Goal: Task Accomplishment & Management: Use online tool/utility

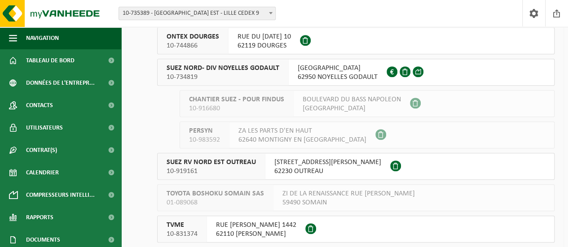
scroll to position [314, 0]
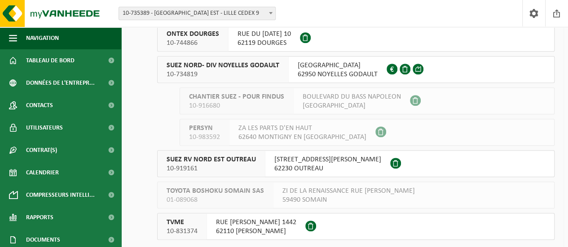
click at [284, 60] on div "SUEZ NORD- DIV NOYELLES GODAULT 10-734819" at bounding box center [223, 70] width 131 height 26
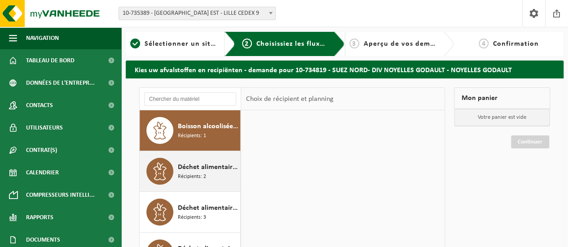
click at [216, 171] on span "Déchet alimentaire, cat 3, contenant des produits d'origine animale, emballage …" at bounding box center [208, 167] width 60 height 11
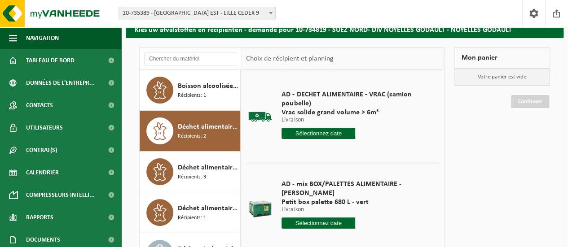
scroll to position [90, 0]
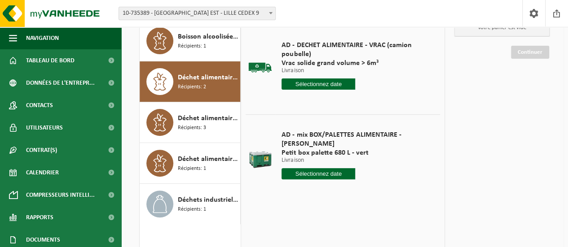
click at [314, 168] on input "text" at bounding box center [318, 173] width 74 height 11
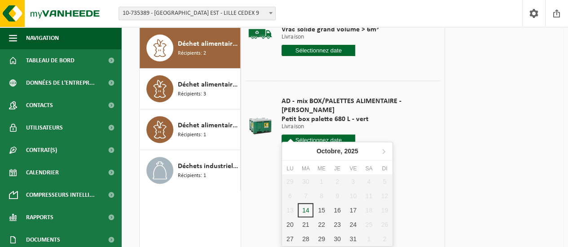
scroll to position [135, 0]
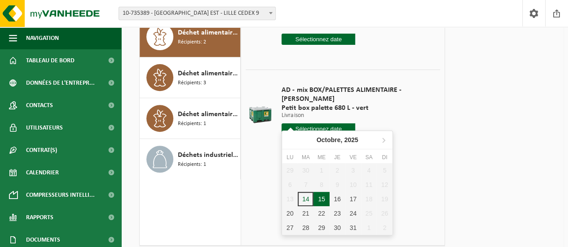
click at [323, 203] on div "15" at bounding box center [321, 199] width 16 height 14
type input "à partir de [DATE]"
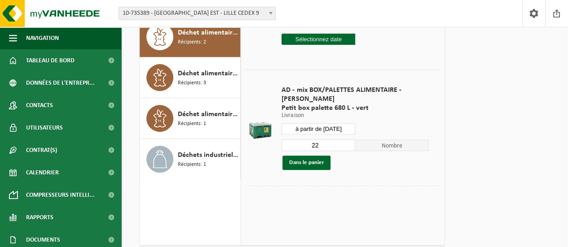
drag, startPoint x: 323, startPoint y: 134, endPoint x: 306, endPoint y: 142, distance: 19.1
click at [307, 142] on div "22 Nombre Dans le panier" at bounding box center [354, 154] width 147 height 31
type input "1"
click at [305, 156] on button "Dans le panier" at bounding box center [306, 163] width 48 height 14
click at [530, 41] on link "Continuer" at bounding box center [530, 45] width 38 height 13
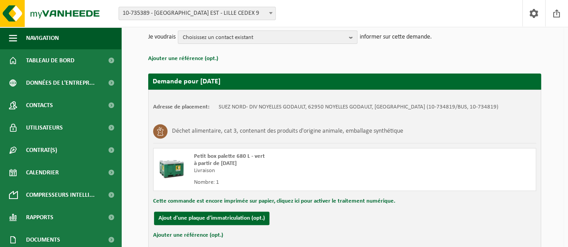
scroll to position [171, 0]
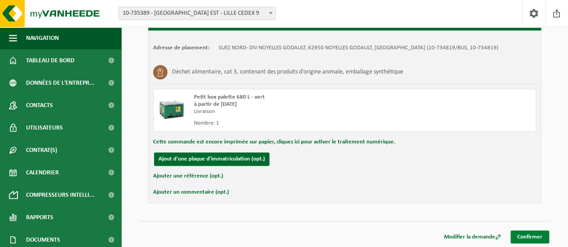
click at [533, 240] on link "Confirmer" at bounding box center [529, 237] width 39 height 13
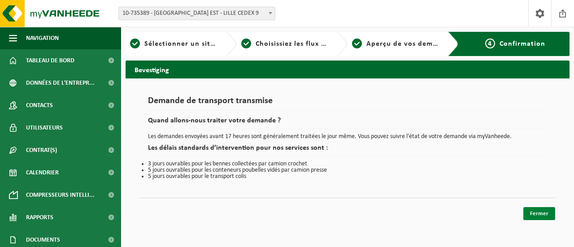
click at [534, 215] on link "Fermer" at bounding box center [540, 213] width 32 height 13
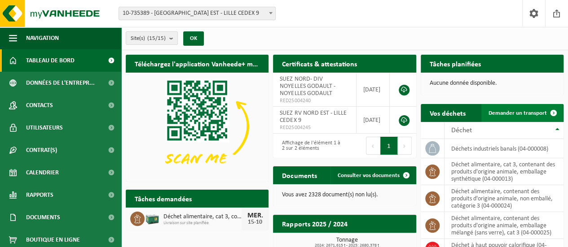
click at [495, 110] on span "Demander un transport" at bounding box center [517, 113] width 58 height 6
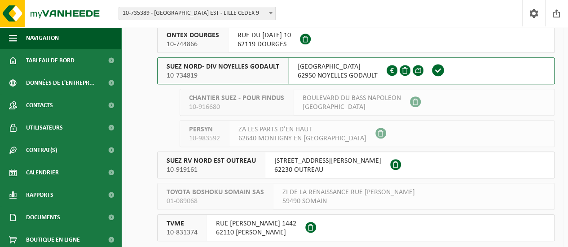
scroll to position [343, 0]
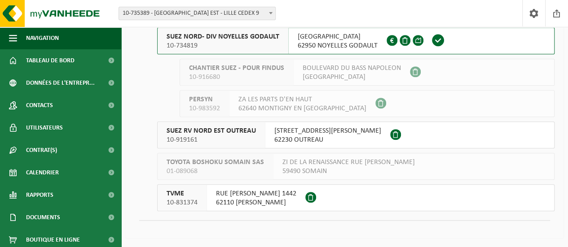
click at [234, 136] on span "10-919161" at bounding box center [210, 140] width 89 height 9
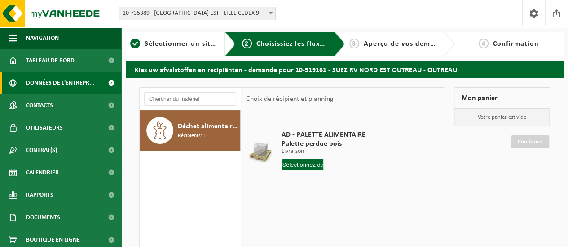
click at [50, 72] on span "Données de l'entrepr..." at bounding box center [60, 83] width 69 height 22
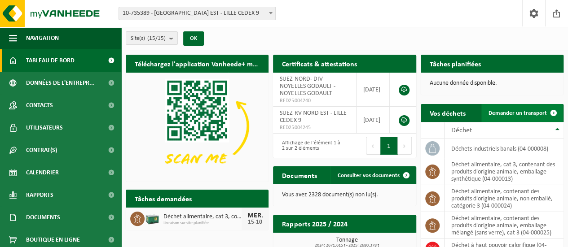
click at [538, 114] on span "Demander un transport" at bounding box center [517, 113] width 58 height 6
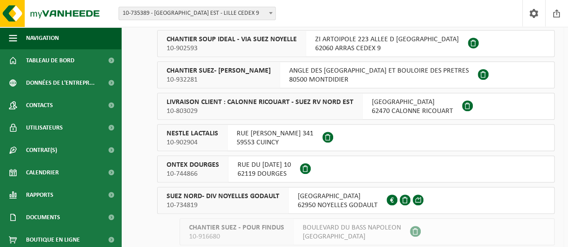
scroll to position [224, 0]
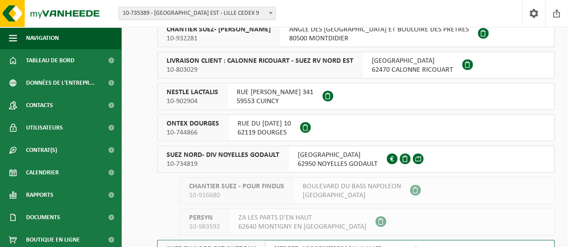
click at [258, 156] on span "SUEZ NORD- DIV NOYELLES GODAULT" at bounding box center [222, 155] width 113 height 9
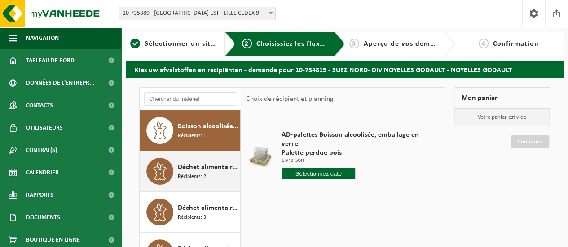
click at [202, 170] on span "Déchet alimentaire, cat 3, contenant des produits d'origine animale, emballage …" at bounding box center [208, 167] width 60 height 11
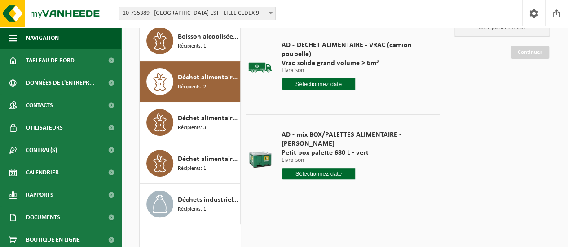
click at [307, 169] on input "text" at bounding box center [318, 173] width 74 height 11
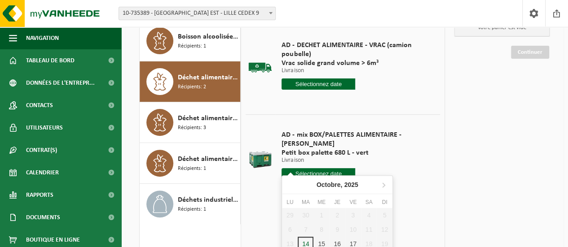
scroll to position [135, 0]
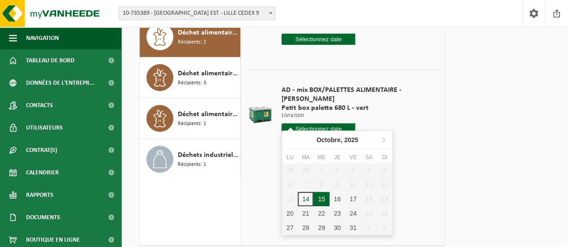
click at [323, 194] on div "15" at bounding box center [321, 199] width 16 height 14
type input "à partir de 2025-10-15"
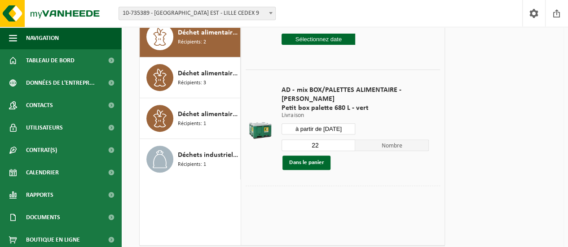
drag, startPoint x: 322, startPoint y: 141, endPoint x: 302, endPoint y: 142, distance: 19.8
click at [302, 142] on div "22 Nombre Dans le panier" at bounding box center [354, 154] width 147 height 31
type input "1"
drag, startPoint x: 333, startPoint y: 156, endPoint x: 313, endPoint y: 148, distance: 21.2
click at [329, 156] on div "Dans le panier" at bounding box center [354, 163] width 147 height 14
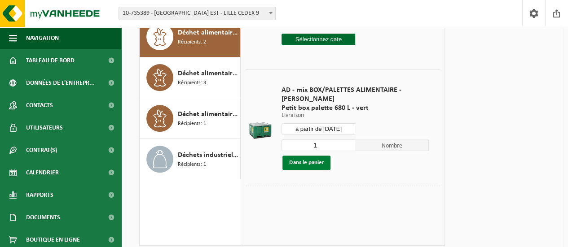
click at [313, 156] on button "Dans le panier" at bounding box center [306, 163] width 48 height 14
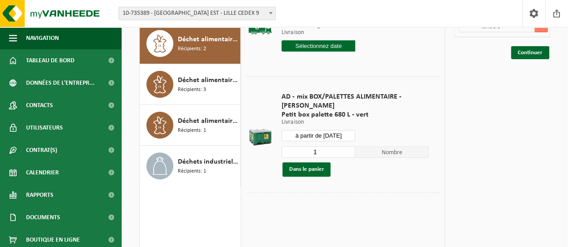
scroll to position [45, 0]
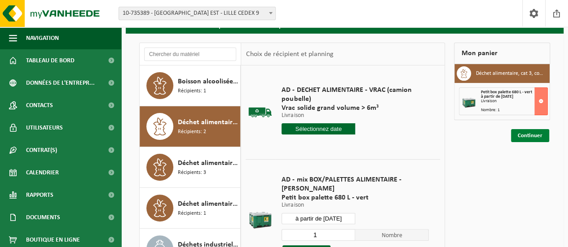
click at [527, 135] on link "Continuer" at bounding box center [530, 135] width 38 height 13
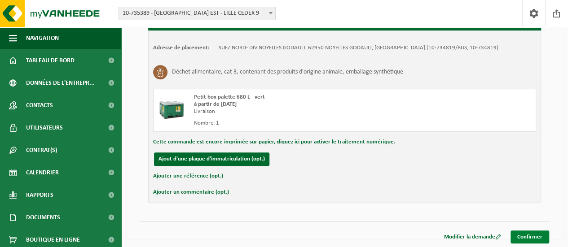
click at [534, 238] on link "Confirmer" at bounding box center [529, 237] width 39 height 13
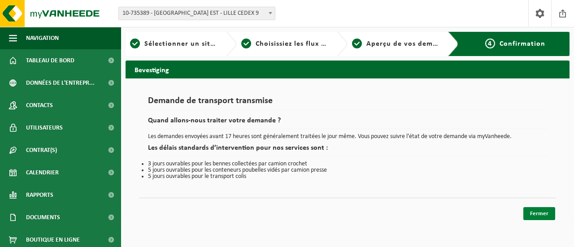
click at [547, 213] on link "Fermer" at bounding box center [540, 213] width 32 height 13
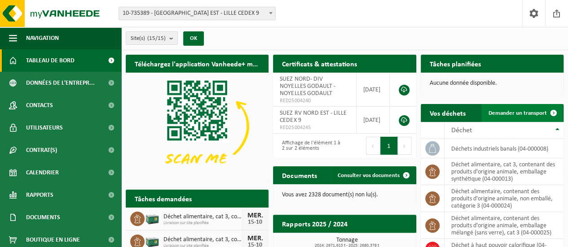
click at [504, 115] on span "Demander un transport" at bounding box center [517, 113] width 58 height 6
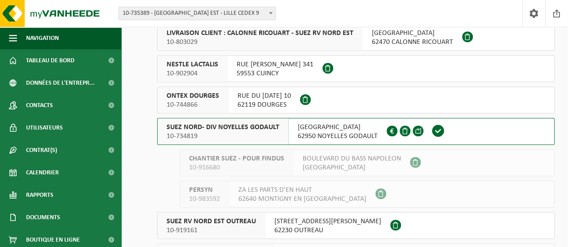
scroll to position [314, 0]
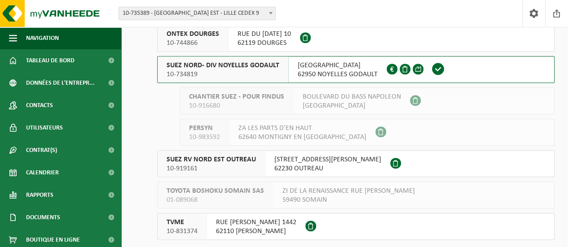
click at [254, 72] on span "10-734819" at bounding box center [222, 74] width 113 height 9
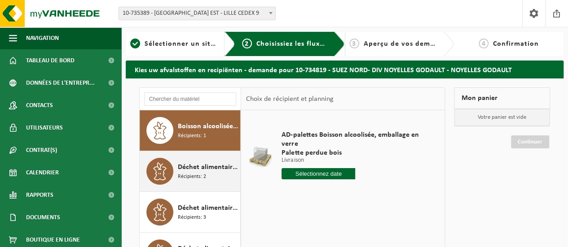
click at [199, 176] on span "Récipients: 2" at bounding box center [192, 177] width 28 height 9
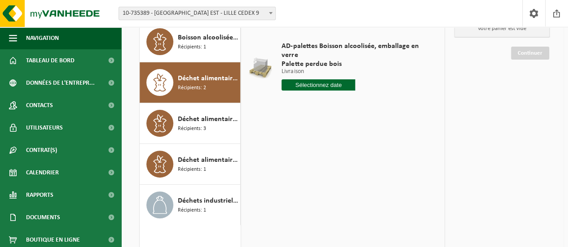
scroll to position [90, 0]
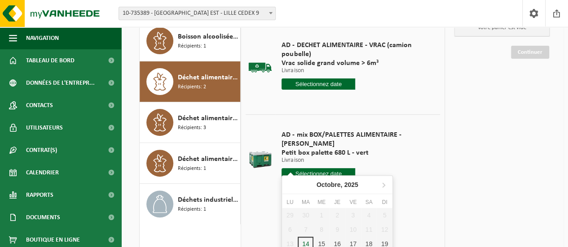
click at [296, 168] on input "text" at bounding box center [318, 173] width 74 height 11
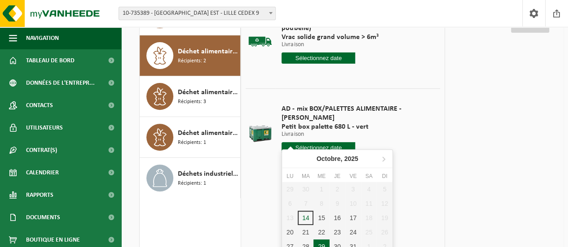
scroll to position [135, 0]
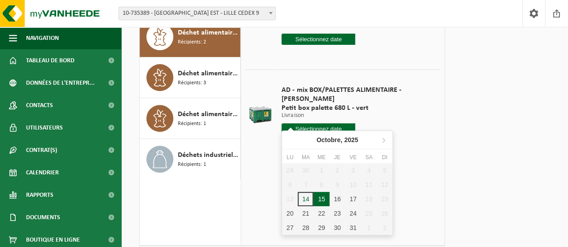
click at [325, 202] on div "15" at bounding box center [321, 199] width 16 height 14
type input "à partir de 2025-10-15"
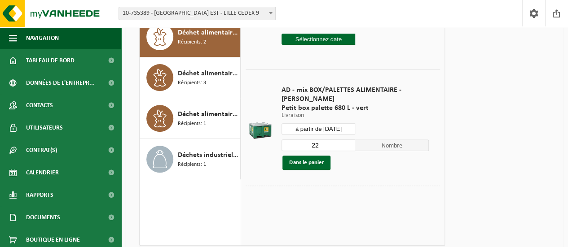
drag, startPoint x: 329, startPoint y: 137, endPoint x: 289, endPoint y: 132, distance: 41.1
click at [294, 140] on input "22" at bounding box center [318, 146] width 74 height 12
type input "1"
click at [305, 156] on button "Dans le panier" at bounding box center [306, 163] width 48 height 14
click at [525, 52] on div "Mon panier Déchet alimentaire, cat 3, contenant des produits d'origine animale,…" at bounding box center [501, 110] width 105 height 315
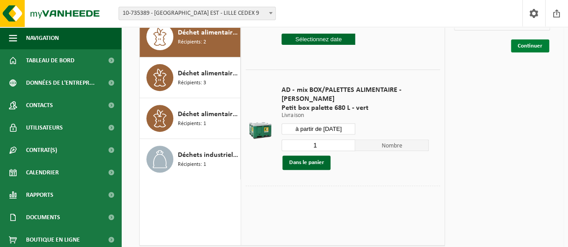
click at [529, 44] on link "Continuer" at bounding box center [530, 45] width 38 height 13
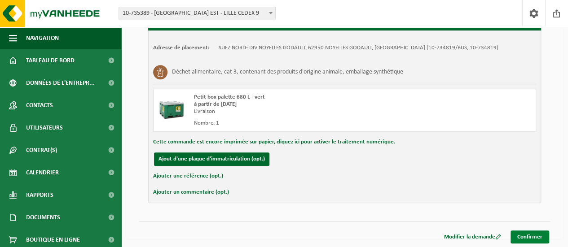
click at [522, 236] on link "Confirmer" at bounding box center [529, 237] width 39 height 13
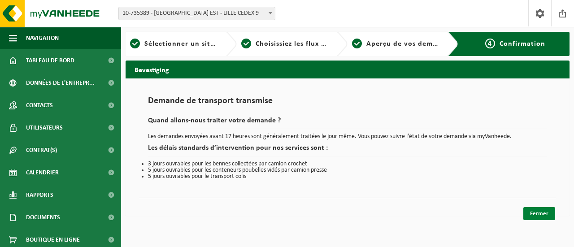
click at [525, 214] on link "Fermer" at bounding box center [540, 213] width 32 height 13
